Goal: Information Seeking & Learning: Learn about a topic

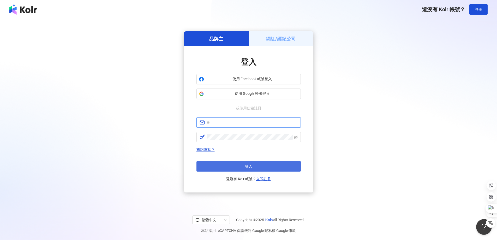
type input "**********"
click at [251, 170] on button "登入" at bounding box center [249, 166] width 104 height 10
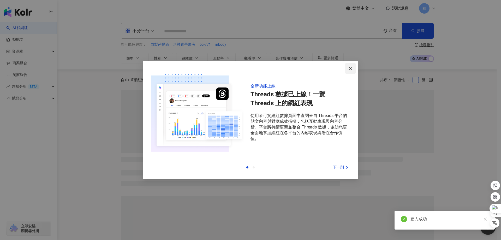
click at [352, 65] on button "Close" at bounding box center [350, 68] width 10 height 10
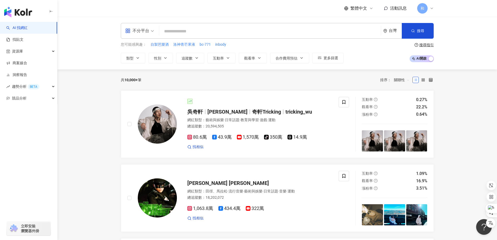
click at [181, 31] on input "search" at bounding box center [270, 31] width 218 height 10
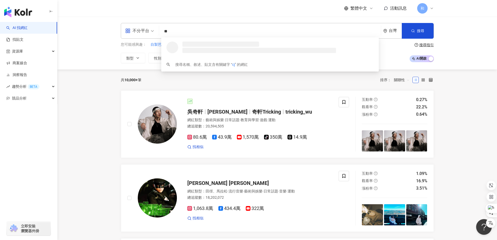
type input "*"
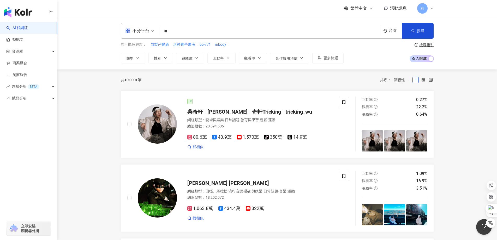
type input "*"
type input "****"
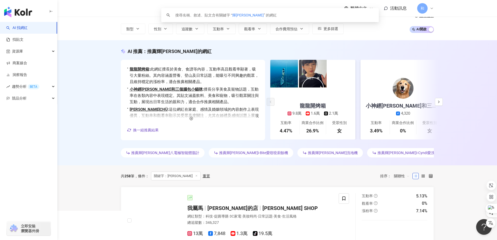
scroll to position [26, 0]
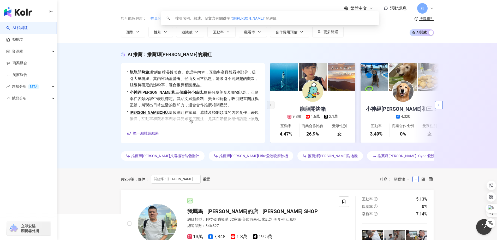
click at [441, 107] on icon "button" at bounding box center [439, 105] width 4 height 4
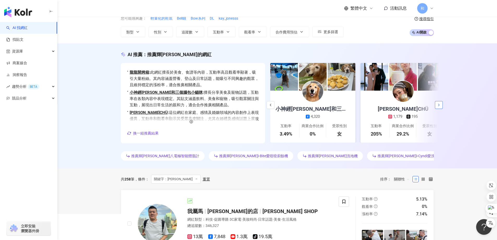
click at [441, 107] on icon "button" at bounding box center [439, 105] width 4 height 4
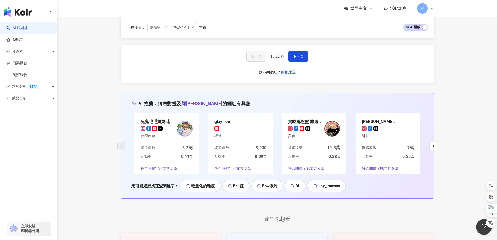
scroll to position [1070, 0]
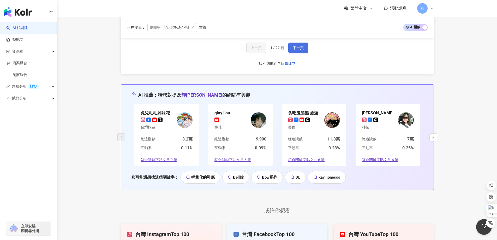
click at [295, 51] on button "下一頁" at bounding box center [298, 48] width 20 height 10
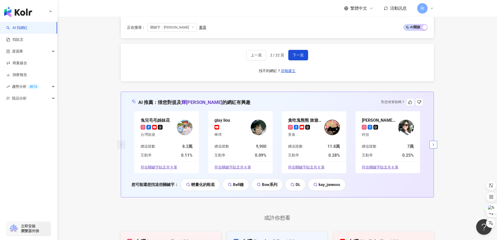
click at [434, 143] on icon "button" at bounding box center [434, 145] width 4 height 4
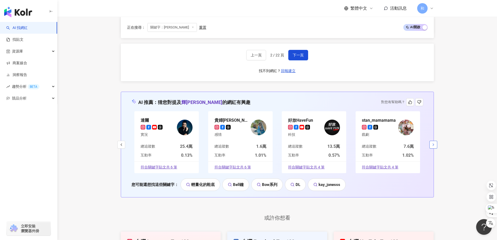
click at [434, 143] on icon "button" at bounding box center [434, 145] width 4 height 4
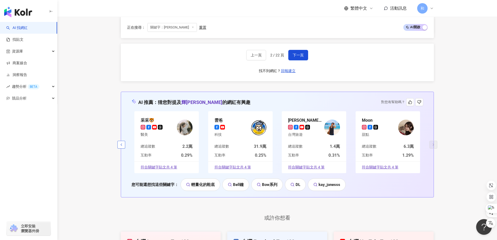
click at [121, 141] on button "button" at bounding box center [121, 145] width 8 height 8
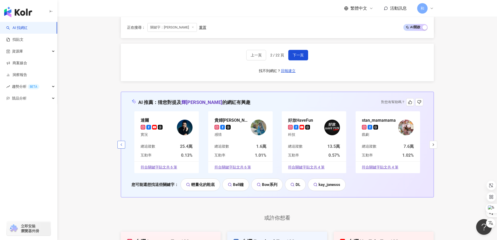
click at [121, 141] on button "button" at bounding box center [121, 145] width 8 height 8
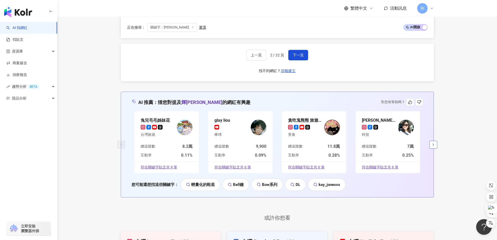
click at [433, 141] on button "button" at bounding box center [434, 145] width 8 height 8
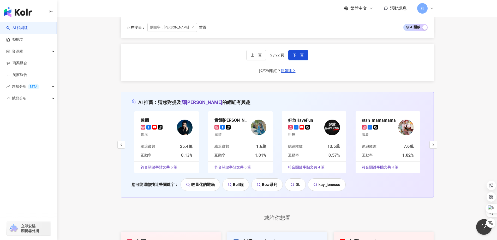
drag, startPoint x: 455, startPoint y: 66, endPoint x: 450, endPoint y: 53, distance: 13.8
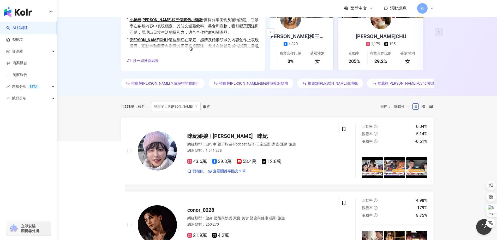
scroll to position [0, 0]
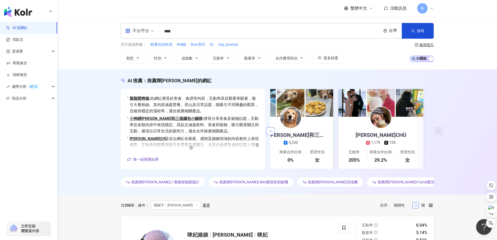
click at [270, 132] on polyline "button" at bounding box center [270, 131] width 1 height 2
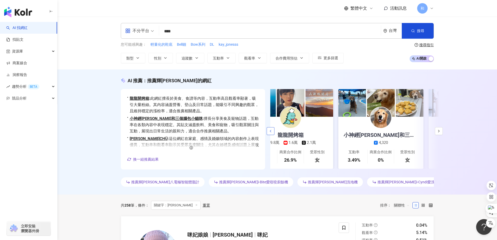
click at [270, 132] on polyline "button" at bounding box center [270, 131] width 1 height 2
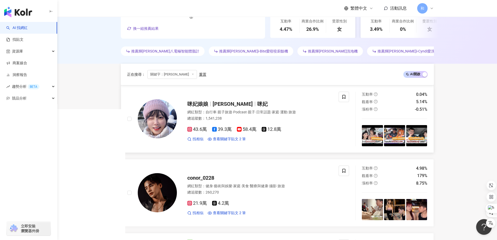
scroll to position [131, 0]
click at [23, 40] on link "找貼文" at bounding box center [14, 39] width 17 height 5
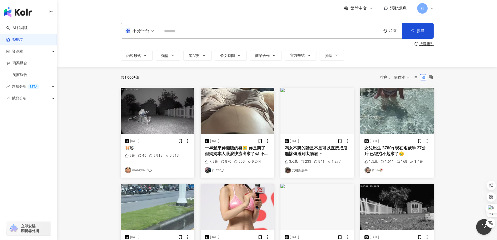
click at [189, 28] on input "search" at bounding box center [270, 31] width 218 height 11
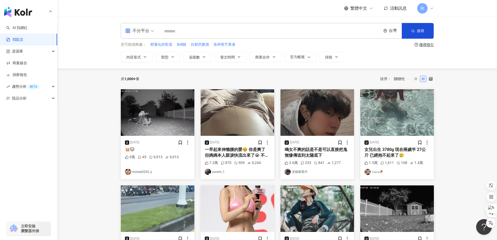
click at [189, 28] on input "search" at bounding box center [270, 31] width 218 height 11
type input "*"
type input "****"
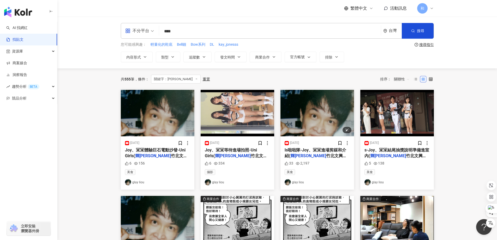
click at [315, 115] on img at bounding box center [318, 113] width 74 height 46
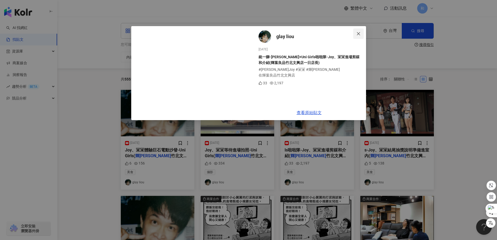
click at [359, 33] on icon "close" at bounding box center [359, 34] width 4 height 4
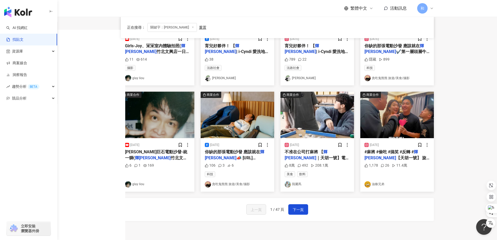
scroll to position [235, 0]
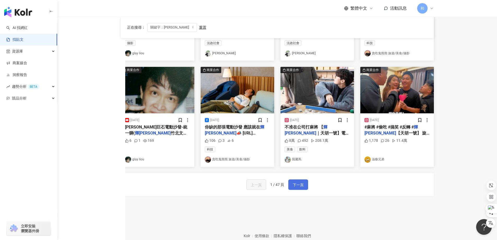
click at [297, 188] on span "下一頁" at bounding box center [298, 185] width 11 height 6
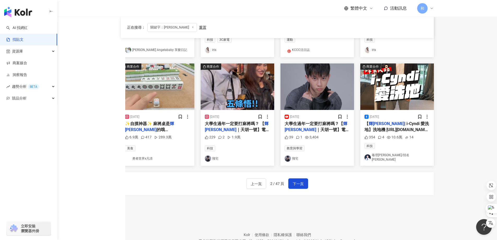
scroll to position [261, 0]
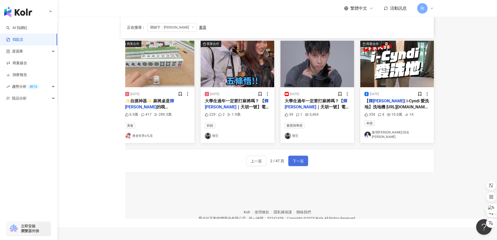
click at [301, 158] on span "下一頁" at bounding box center [298, 161] width 11 height 6
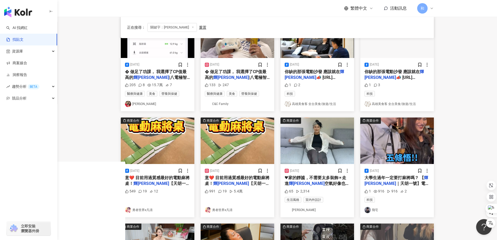
scroll to position [0, 0]
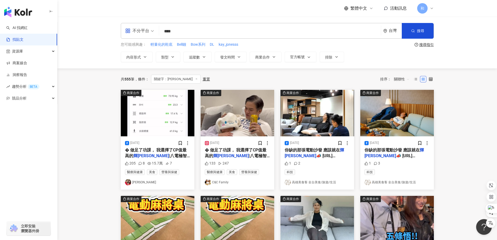
click at [249, 151] on span "� 做足了功課， 我選擇了CP值最高的" at bounding box center [236, 153] width 62 height 11
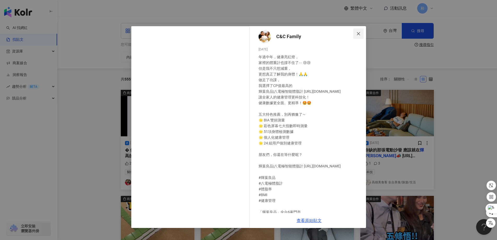
click at [361, 34] on span "Close" at bounding box center [358, 34] width 10 height 4
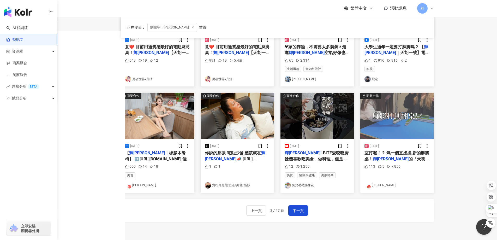
scroll to position [209, 0]
click at [298, 209] on span "下一頁" at bounding box center [298, 211] width 11 height 6
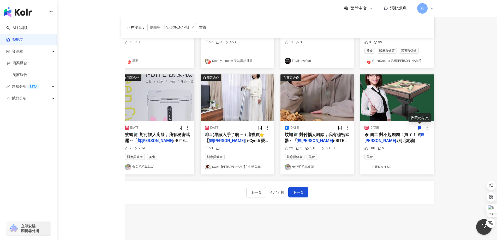
scroll to position [235, 0]
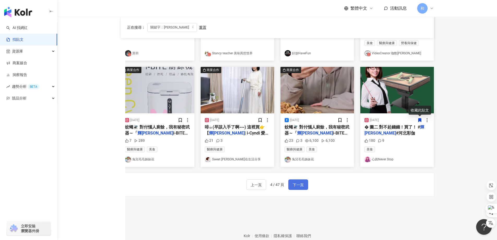
click at [300, 183] on span "下一頁" at bounding box center [298, 185] width 11 height 6
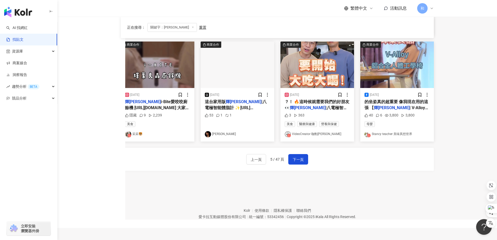
scroll to position [261, 0]
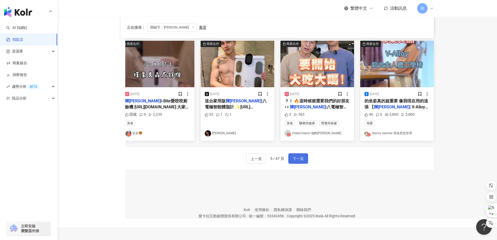
click at [299, 158] on span "下一頁" at bounding box center [298, 159] width 11 height 6
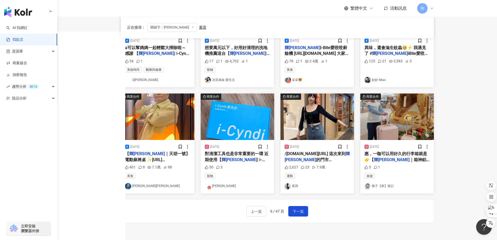
scroll to position [209, 0]
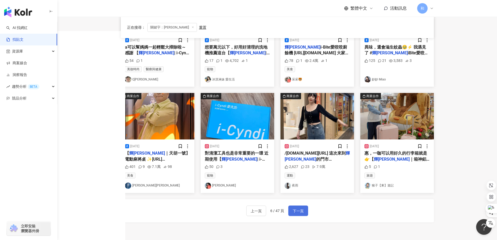
click at [301, 207] on button "下一頁" at bounding box center [298, 210] width 20 height 10
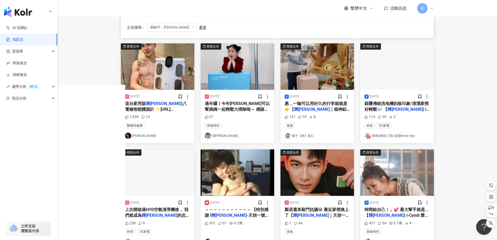
scroll to position [235, 0]
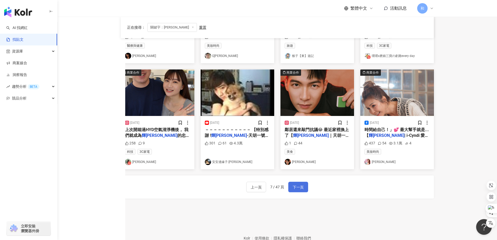
click at [297, 184] on span "下一頁" at bounding box center [298, 187] width 11 height 6
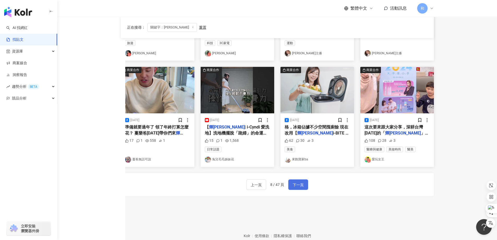
click at [301, 183] on span "下一頁" at bounding box center [298, 185] width 11 height 6
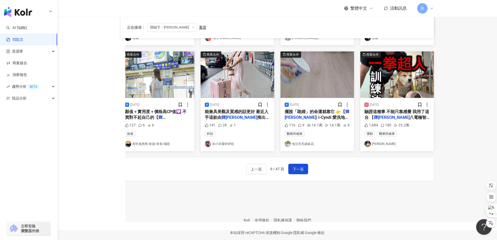
scroll to position [243, 0]
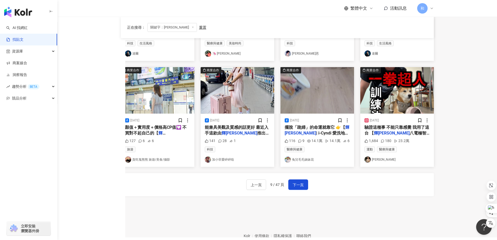
click at [153, 197] on div "[DATE] 自己默默去下單兩台 輝葉良品 這台體脂計 便宜又好用！讚讚 86 4 4,010 醫療與健康 我是[PERSON_NAME] /iamLarri…" at bounding box center [277, 28] width 313 height 362
click at [51, 51] on div "資源庫" at bounding box center [28, 51] width 57 height 12
click at [27, 64] on link "網紅管理" at bounding box center [20, 63] width 15 height 5
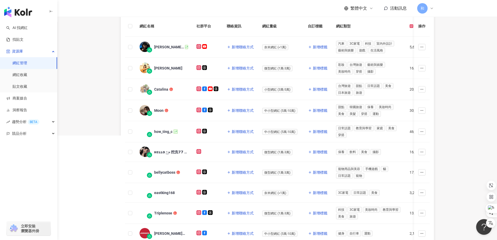
scroll to position [131, 0]
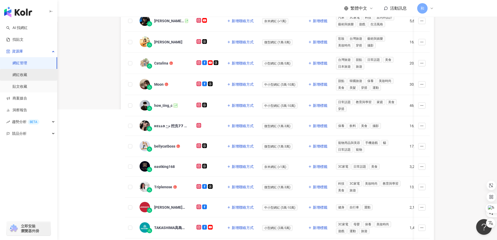
click at [23, 75] on link "網紅收藏" at bounding box center [20, 74] width 15 height 5
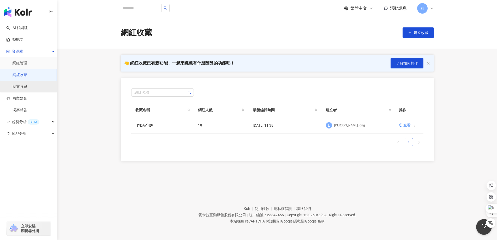
click at [22, 86] on link "貼文收藏" at bounding box center [20, 86] width 15 height 5
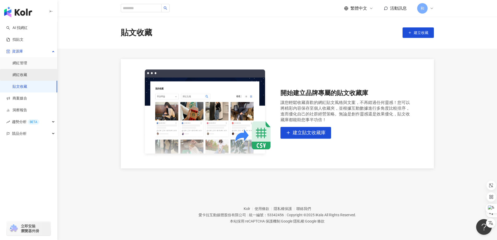
click at [25, 74] on link "網紅收藏" at bounding box center [20, 74] width 15 height 5
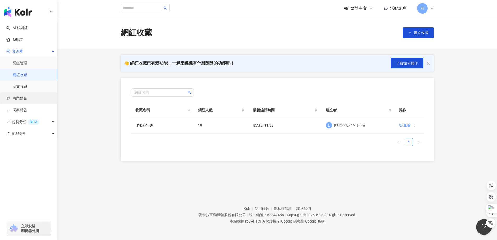
click at [27, 97] on link "商案媒合" at bounding box center [16, 98] width 21 height 5
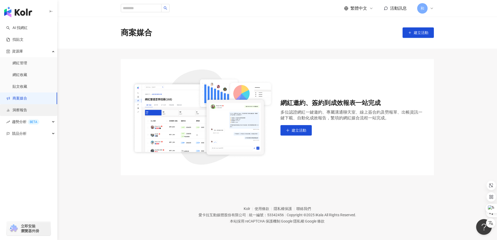
click at [27, 111] on link "洞察報告" at bounding box center [16, 110] width 21 height 5
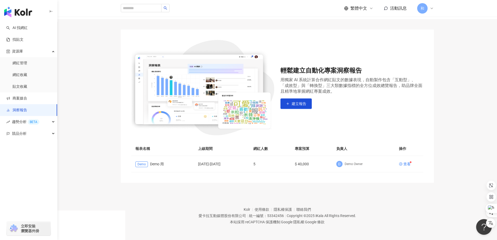
scroll to position [30, 0]
click at [20, 123] on span "趨勢分析 BETA" at bounding box center [25, 122] width 27 height 12
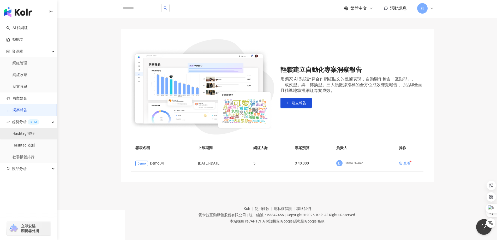
click at [29, 136] on link "Hashtag 排行" at bounding box center [24, 133] width 22 height 5
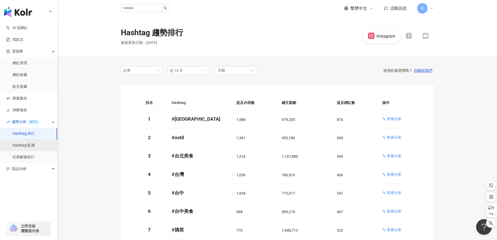
click at [33, 145] on link "Hashtag 監測" at bounding box center [24, 145] width 22 height 5
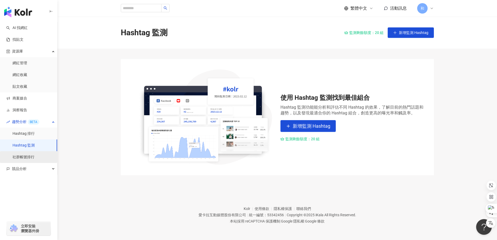
click at [34, 155] on link "社群帳號排行" at bounding box center [24, 157] width 22 height 5
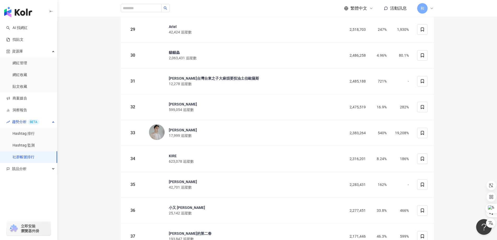
scroll to position [940, 0]
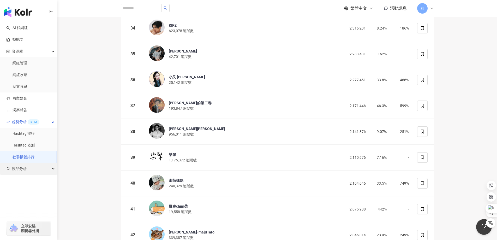
click at [48, 169] on div "競品分析" at bounding box center [28, 169] width 57 height 12
click at [34, 182] on link "品牌帳號分析" at bounding box center [24, 180] width 22 height 5
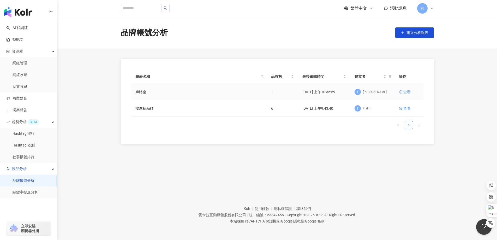
click at [406, 93] on div "查看" at bounding box center [407, 92] width 7 height 6
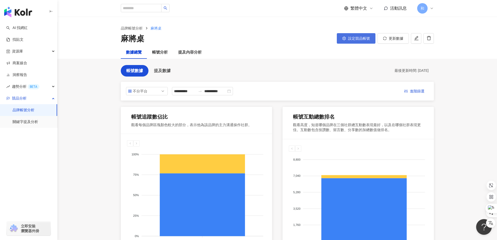
click at [350, 40] on span "設定競品帳號" at bounding box center [359, 38] width 22 height 4
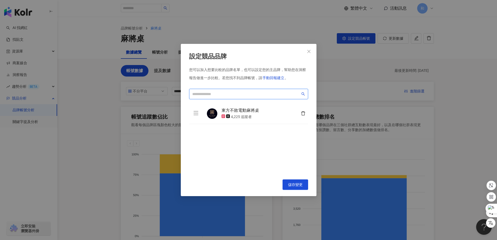
click at [205, 94] on input "search" at bounding box center [246, 94] width 108 height 6
type input "*"
type input "***"
click at [270, 78] on span "手動回報建立" at bounding box center [274, 78] width 22 height 4
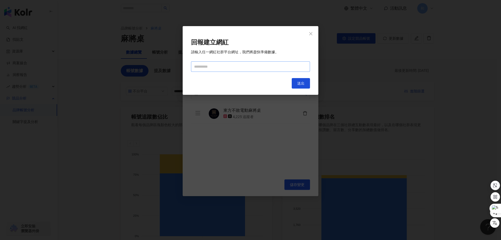
drag, startPoint x: 314, startPoint y: 33, endPoint x: 252, endPoint y: 65, distance: 69.2
click at [252, 65] on div "回報建立網紅 請輸入任一網紅社群平台網址，我們將盡快準備數據。 Cancel 送出" at bounding box center [251, 60] width 136 height 69
click at [311, 33] on icon "close" at bounding box center [311, 34] width 4 height 4
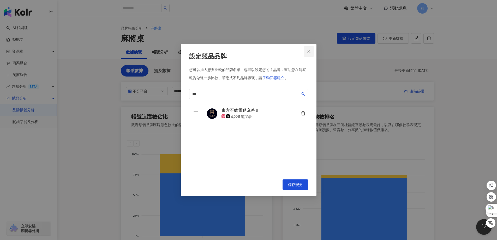
click at [312, 51] on span "Close" at bounding box center [309, 51] width 10 height 4
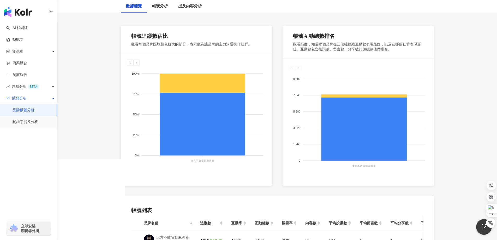
scroll to position [182, 0]
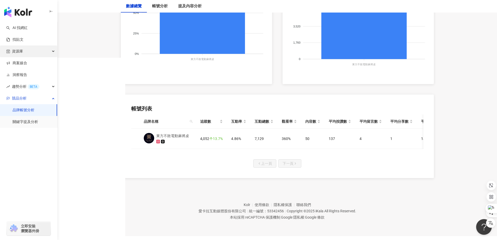
click at [26, 54] on div "資源庫" at bounding box center [28, 51] width 57 height 12
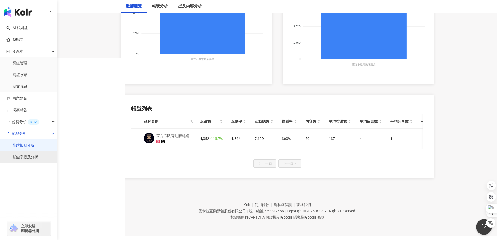
click at [38, 156] on link "關鍵字提及分析" at bounding box center [26, 157] width 26 height 5
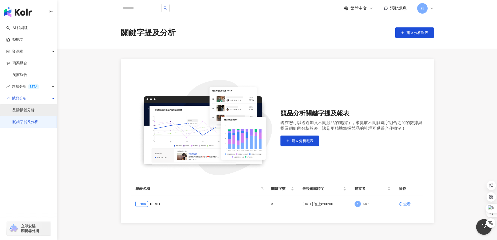
click at [31, 110] on link "品牌帳號分析" at bounding box center [24, 110] width 22 height 5
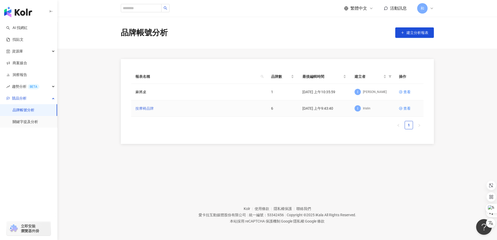
click at [148, 110] on link "按摩椅品牌" at bounding box center [144, 108] width 18 height 6
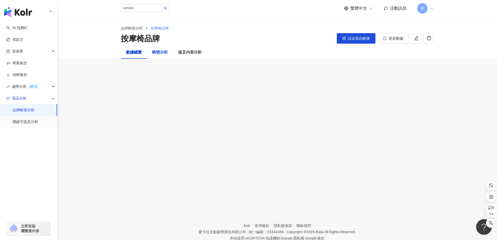
click at [160, 54] on div "帳號分析" at bounding box center [160, 52] width 16 height 6
click at [196, 51] on div "提及內容分析" at bounding box center [189, 52] width 23 height 6
click at [35, 120] on link "關鍵字提及分析" at bounding box center [26, 121] width 26 height 5
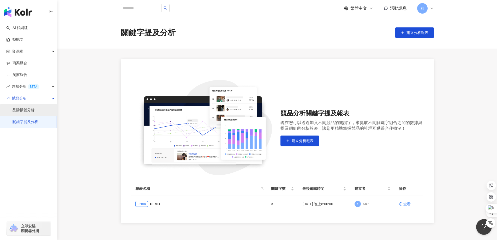
click at [27, 112] on link "品牌帳號分析" at bounding box center [24, 110] width 22 height 5
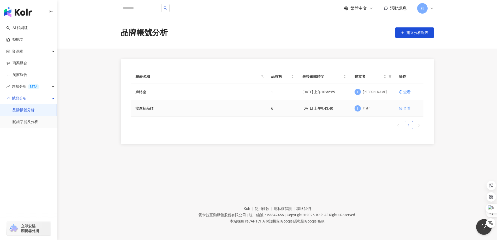
click at [407, 110] on div "查看" at bounding box center [407, 108] width 7 height 6
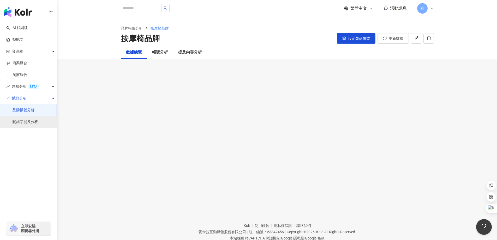
click at [24, 121] on link "關鍵字提及分析" at bounding box center [26, 121] width 26 height 5
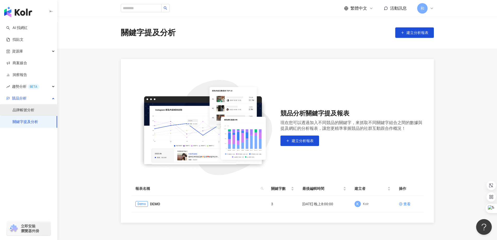
click at [26, 110] on link "品牌帳號分析" at bounding box center [24, 110] width 22 height 5
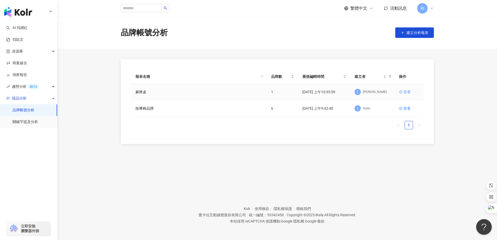
click at [406, 93] on div "查看" at bounding box center [407, 92] width 7 height 6
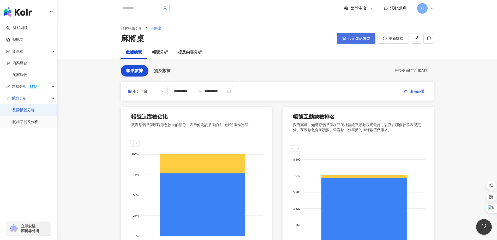
click at [358, 39] on span "設定競品帳號" at bounding box center [359, 38] width 22 height 4
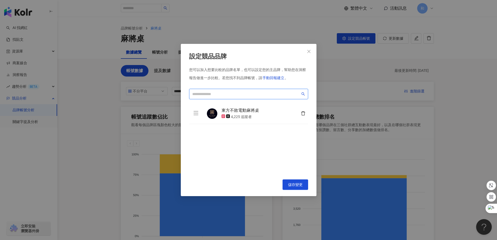
click at [227, 93] on input "search" at bounding box center [246, 94] width 108 height 6
click at [303, 93] on icon "search" at bounding box center [304, 94] width 4 height 4
click at [213, 97] on input "**" at bounding box center [246, 94] width 108 height 6
type input "*"
click at [303, 95] on icon "search" at bounding box center [304, 94] width 4 height 4
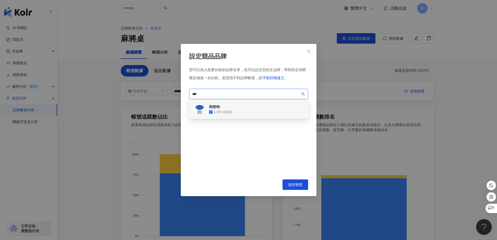
click at [252, 113] on div "商密特 6,585 追蹤者" at bounding box center [248, 109] width 119 height 19
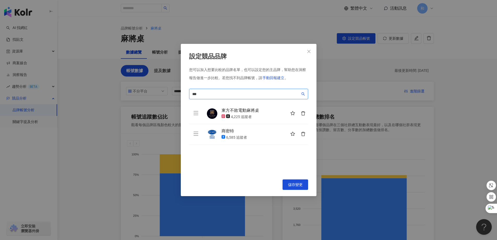
click at [260, 95] on input "***" at bounding box center [246, 94] width 108 height 6
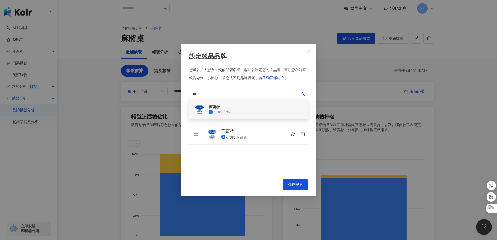
click at [298, 81] on div "您可以加入想要比較的品牌名單，也可以設定您的主品牌，幫助您在洞察報告做進一步比較。 若您找不到品牌帳號，請 手動回報建立 。" at bounding box center [248, 75] width 119 height 16
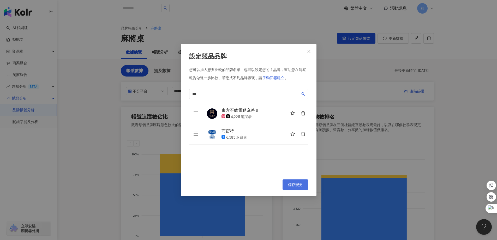
click at [302, 183] on span "儲存變更" at bounding box center [295, 184] width 15 height 4
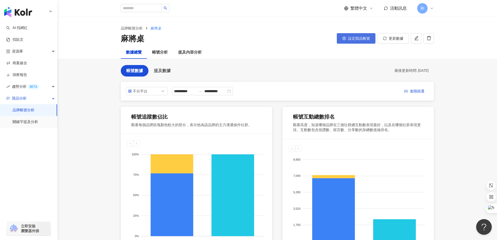
click at [360, 39] on span "設定競品帳號" at bounding box center [359, 38] width 22 height 4
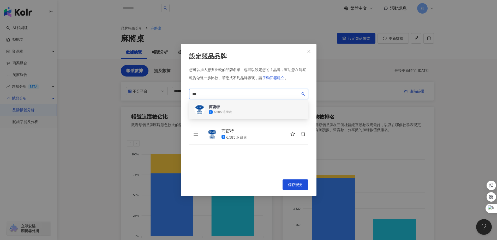
click at [227, 96] on input "***" at bounding box center [246, 94] width 108 height 6
type input "*"
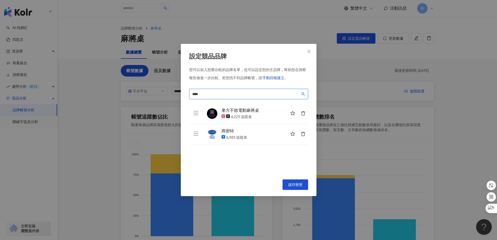
click at [300, 93] on span "****" at bounding box center [248, 94] width 119 height 10
click at [303, 93] on icon "search" at bounding box center [304, 94] width 4 height 4
type input "****"
click at [276, 78] on span "手動回報建立" at bounding box center [274, 78] width 22 height 4
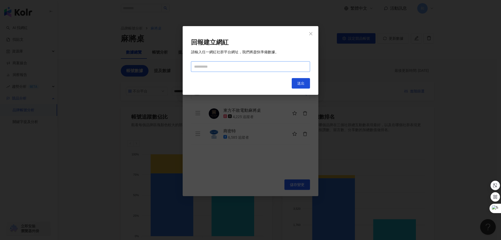
click at [235, 63] on input "text" at bounding box center [250, 66] width 119 height 10
paste input "**********"
type input "**********"
click at [301, 83] on span "送出" at bounding box center [300, 83] width 7 height 4
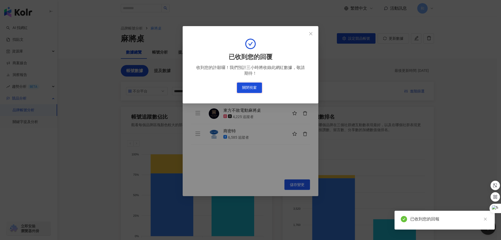
click at [258, 86] on button "關閉視窗" at bounding box center [249, 87] width 25 height 10
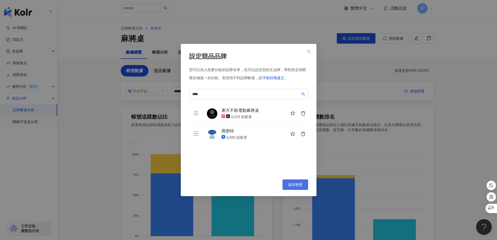
click at [298, 187] on button "儲存變更" at bounding box center [296, 184] width 26 height 10
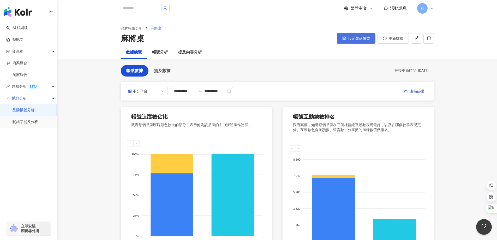
click at [358, 40] on span "設定競品帳號" at bounding box center [359, 38] width 22 height 4
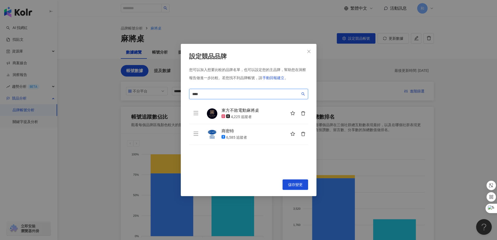
click at [245, 95] on input "****" at bounding box center [246, 94] width 108 height 6
type input "*"
type input "**"
click at [278, 78] on span "手動回報建立" at bounding box center [274, 78] width 22 height 4
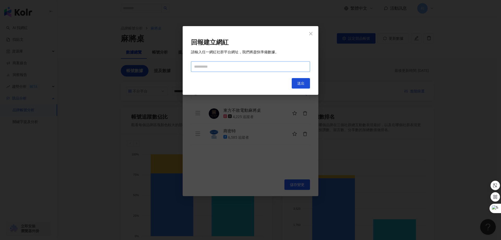
click at [229, 66] on input "text" at bounding box center [250, 66] width 119 height 10
paste input "**********"
type input "**********"
click at [299, 80] on button "送出" at bounding box center [301, 83] width 18 height 10
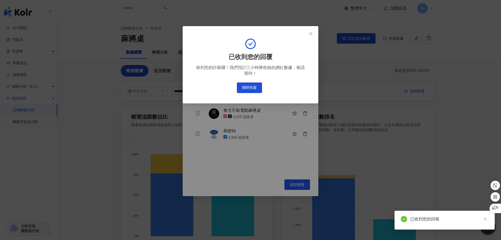
click at [252, 89] on button "關閉視窗" at bounding box center [249, 87] width 25 height 10
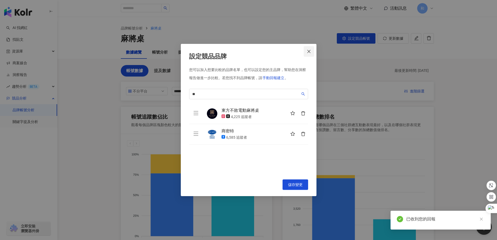
click at [311, 51] on span "Close" at bounding box center [309, 51] width 10 height 4
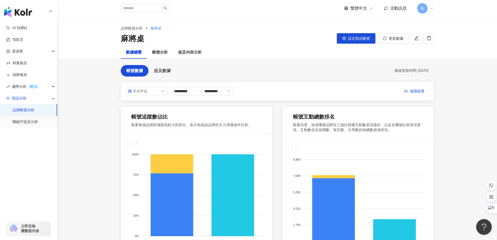
click at [457, 166] on main "**********" at bounding box center [277, 198] width 440 height 363
click at [33, 119] on link "關鍵字提及分析" at bounding box center [26, 121] width 26 height 5
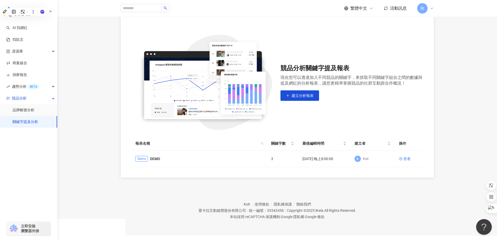
scroll to position [52, 0]
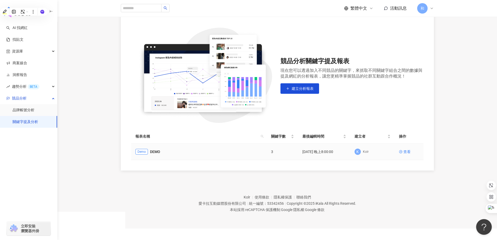
click at [137, 153] on span "Demo" at bounding box center [141, 152] width 13 height 6
click at [405, 151] on div "查看" at bounding box center [407, 152] width 7 height 6
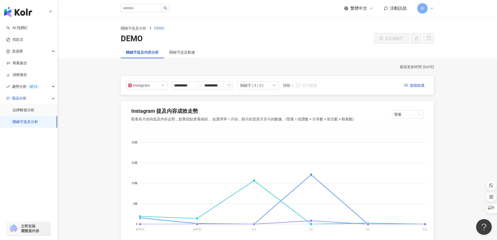
scroll to position [0, 0]
click at [190, 53] on div "關鍵字提及數據" at bounding box center [182, 52] width 26 height 6
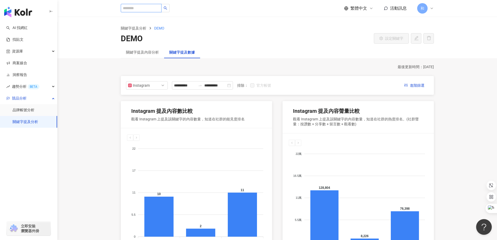
click at [143, 10] on input "search" at bounding box center [141, 8] width 41 height 8
type input "***"
click at [170, 10] on button "button" at bounding box center [165, 8] width 8 height 8
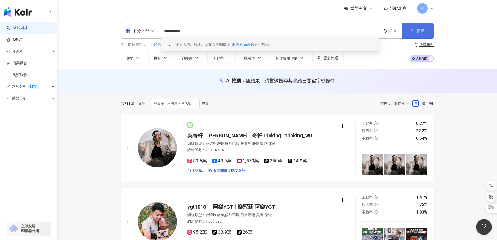
type input "**********"
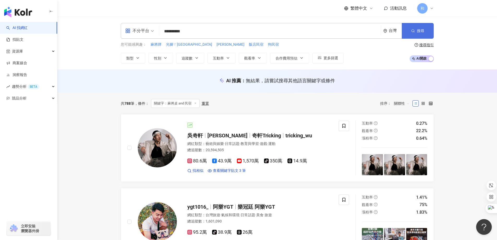
click at [419, 31] on span "搜尋" at bounding box center [420, 31] width 7 height 4
click at [227, 34] on input "**********" at bounding box center [270, 31] width 218 height 10
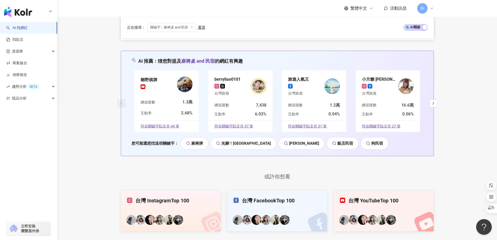
scroll to position [1018, 0]
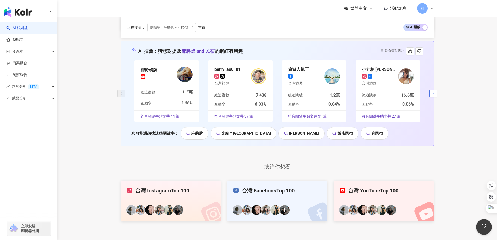
click at [432, 91] on icon "button" at bounding box center [434, 93] width 4 height 4
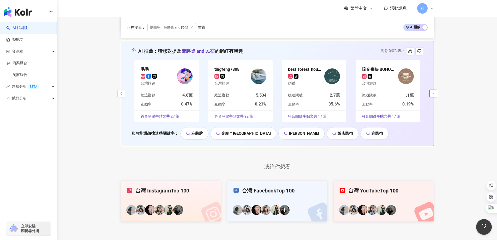
click at [432, 91] on icon "button" at bounding box center [434, 93] width 4 height 4
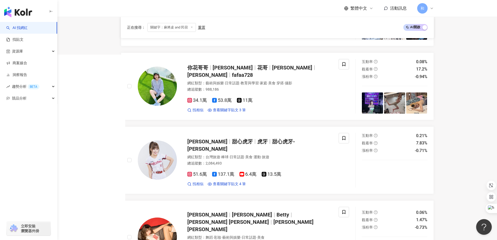
scroll to position [183, 0]
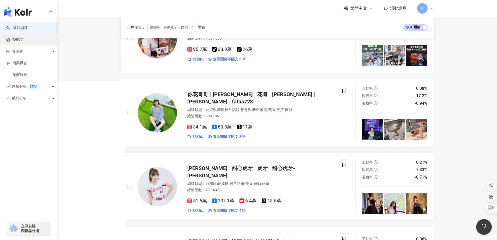
click at [21, 42] on link "找貼文" at bounding box center [14, 39] width 17 height 5
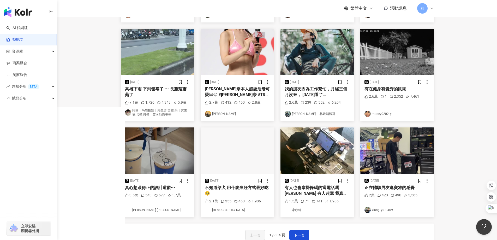
scroll to position [131, 0]
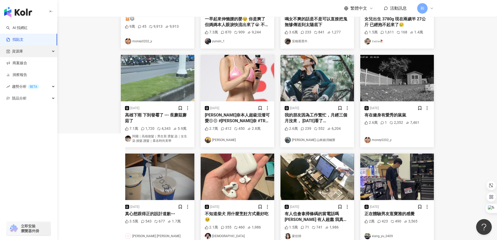
click at [25, 51] on div "資源庫" at bounding box center [28, 51] width 57 height 12
click at [24, 65] on link "網紅管理" at bounding box center [20, 63] width 15 height 5
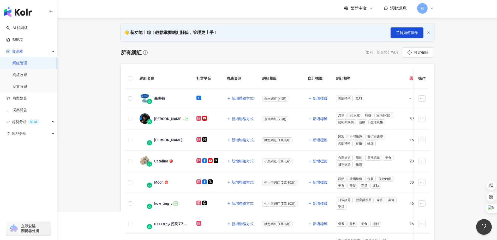
scroll to position [26, 0]
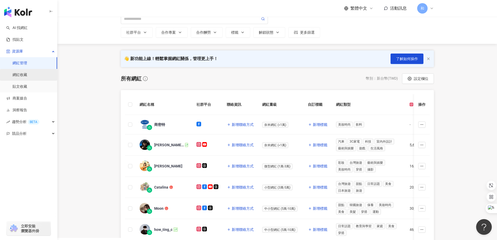
click at [27, 73] on link "網紅收藏" at bounding box center [20, 74] width 15 height 5
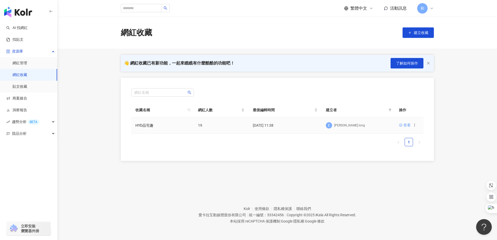
click at [405, 127] on div "查看" at bounding box center [407, 125] width 7 height 6
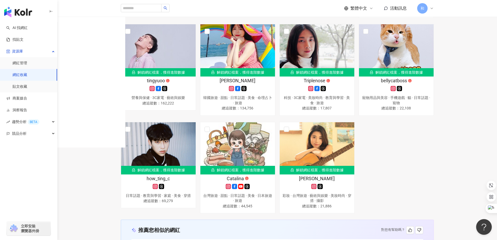
scroll to position [366, 0]
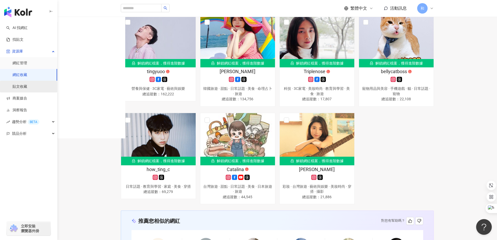
click at [27, 87] on link "貼文收藏" at bounding box center [20, 86] width 15 height 5
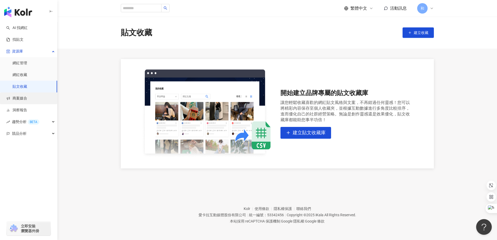
click at [27, 100] on link "商案媒合" at bounding box center [16, 98] width 21 height 5
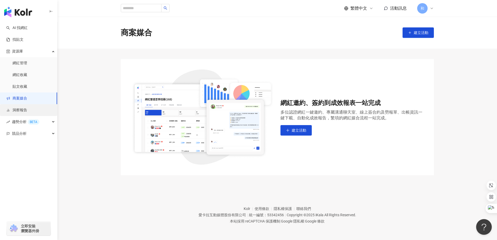
click at [27, 108] on link "洞察報告" at bounding box center [16, 110] width 21 height 5
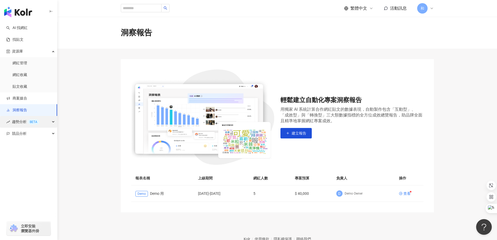
click at [49, 122] on div "趨勢分析 BETA" at bounding box center [28, 122] width 57 height 12
click at [35, 136] on link "Hashtag 排行" at bounding box center [24, 133] width 22 height 5
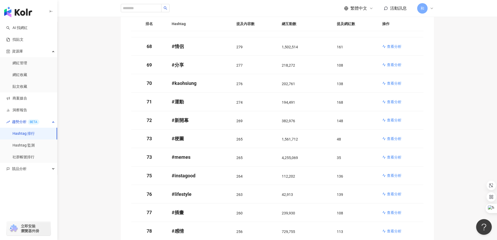
scroll to position [1358, 0]
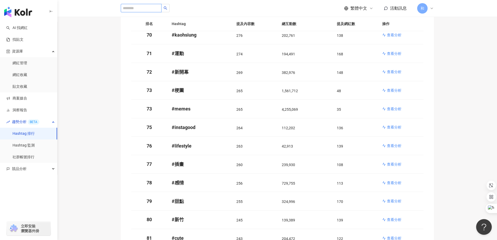
click at [141, 7] on input "search" at bounding box center [141, 8] width 41 height 8
type input "***"
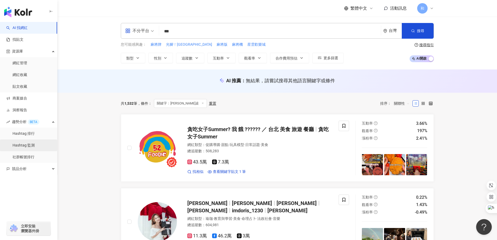
click at [28, 148] on link "Hashtag 監測" at bounding box center [24, 145] width 22 height 5
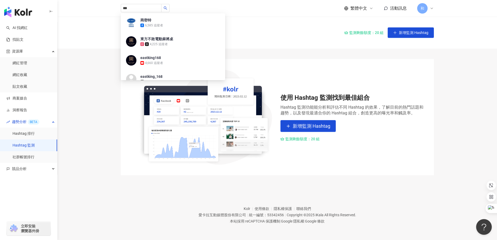
click at [443, 79] on div "使用 Hashtag 監測找到最佳組合 Hashtag 監測功能能分析和評估不同 Hashtag 的效果，了解目前的熱門話題和趨勢，以及發現最適合你的 Has…" at bounding box center [277, 117] width 334 height 116
click at [22, 155] on link "社群帳號排行" at bounding box center [24, 157] width 22 height 5
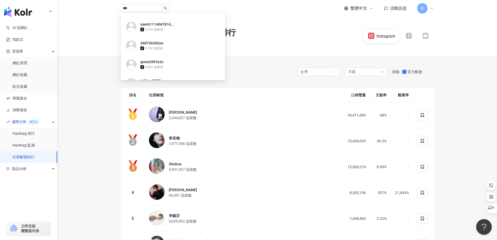
scroll to position [78, 0]
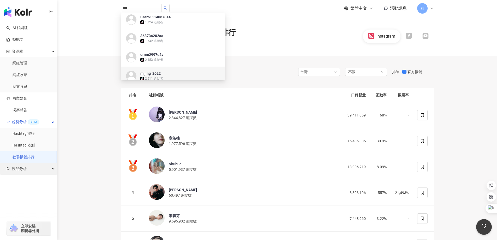
click at [33, 169] on div "競品分析" at bounding box center [28, 169] width 57 height 12
click at [23, 29] on link "AI 找網紅" at bounding box center [16, 27] width 21 height 5
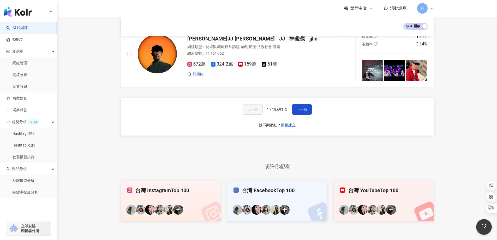
scroll to position [888, 0]
